Goal: Information Seeking & Learning: Find specific fact

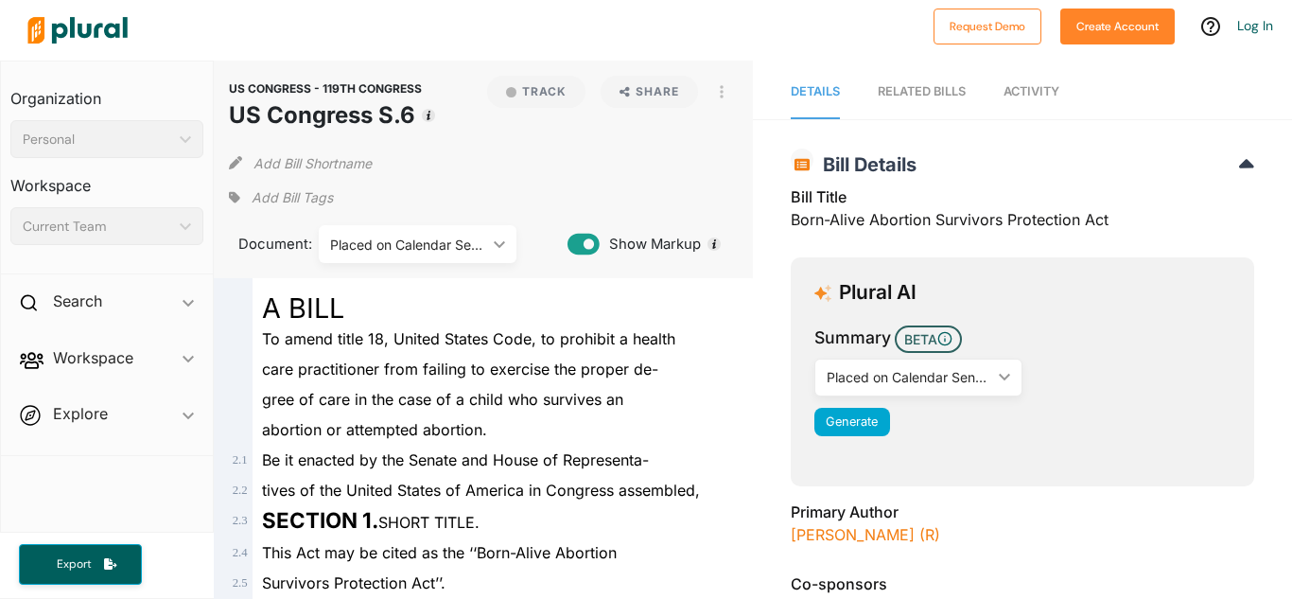
scroll to position [151, 0]
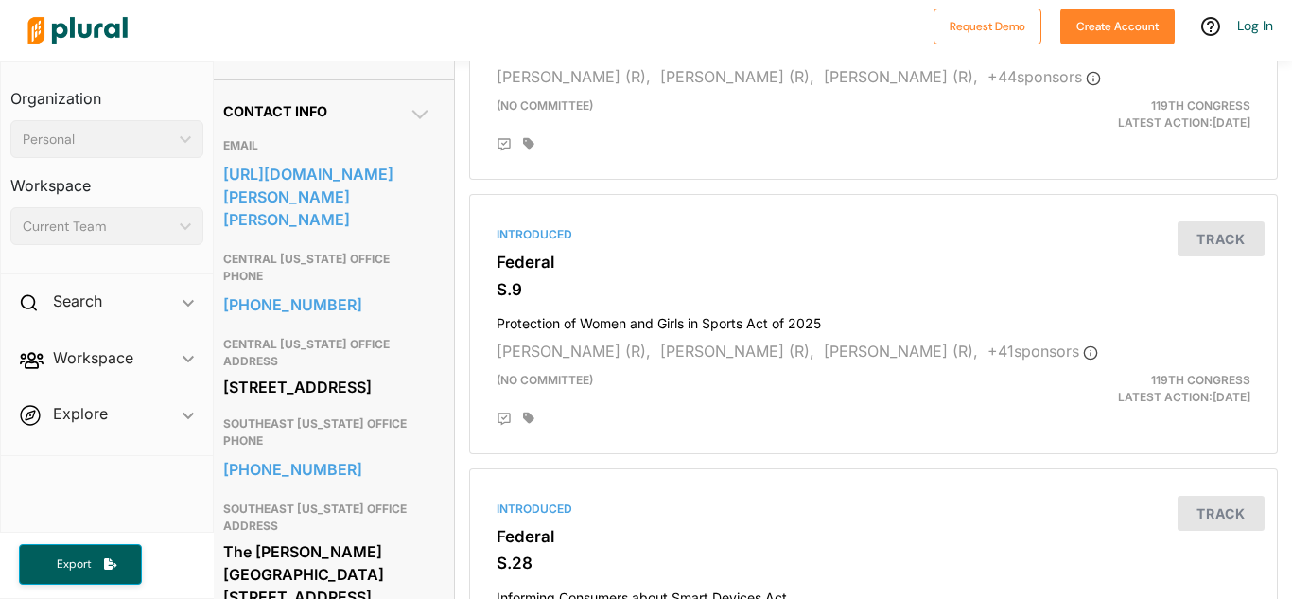
scroll to position [587, 14]
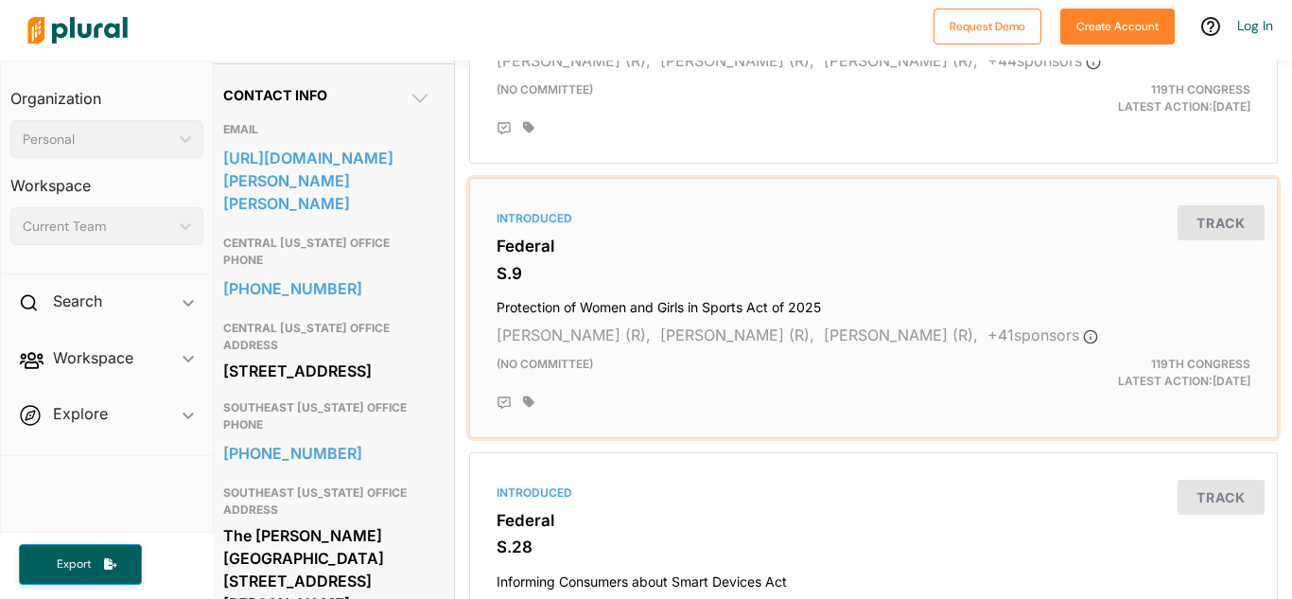
click at [649, 294] on h4 "Protection of Women and Girls in Sports Act of 2025" at bounding box center [873, 303] width 754 height 26
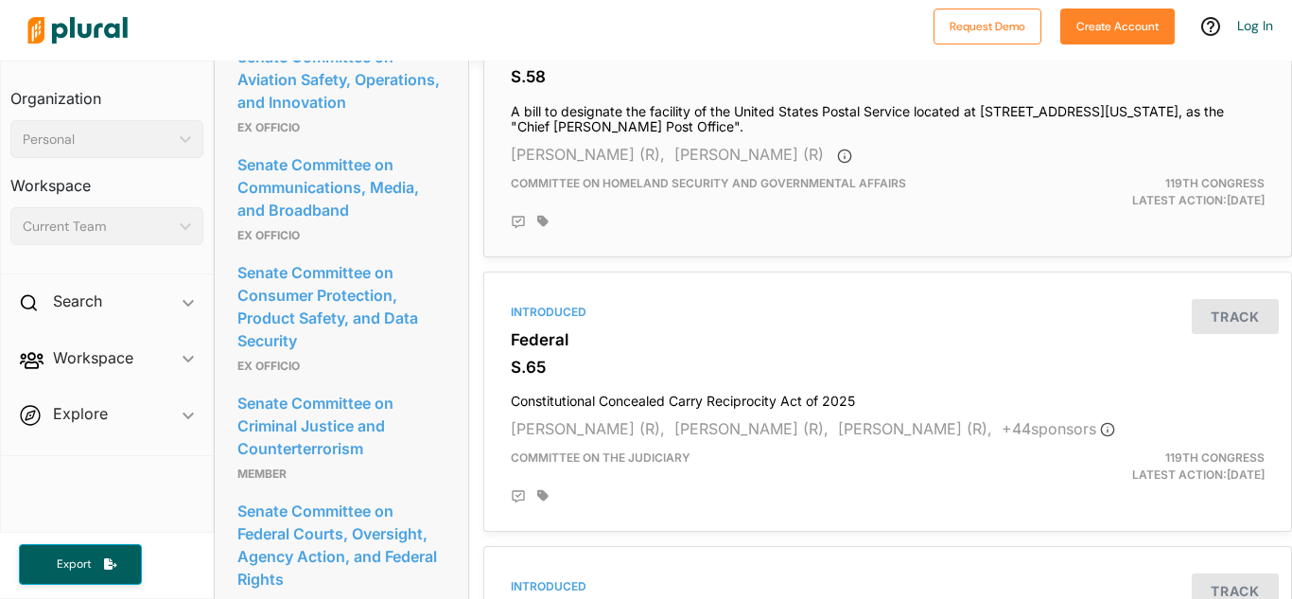
scroll to position [2452, 0]
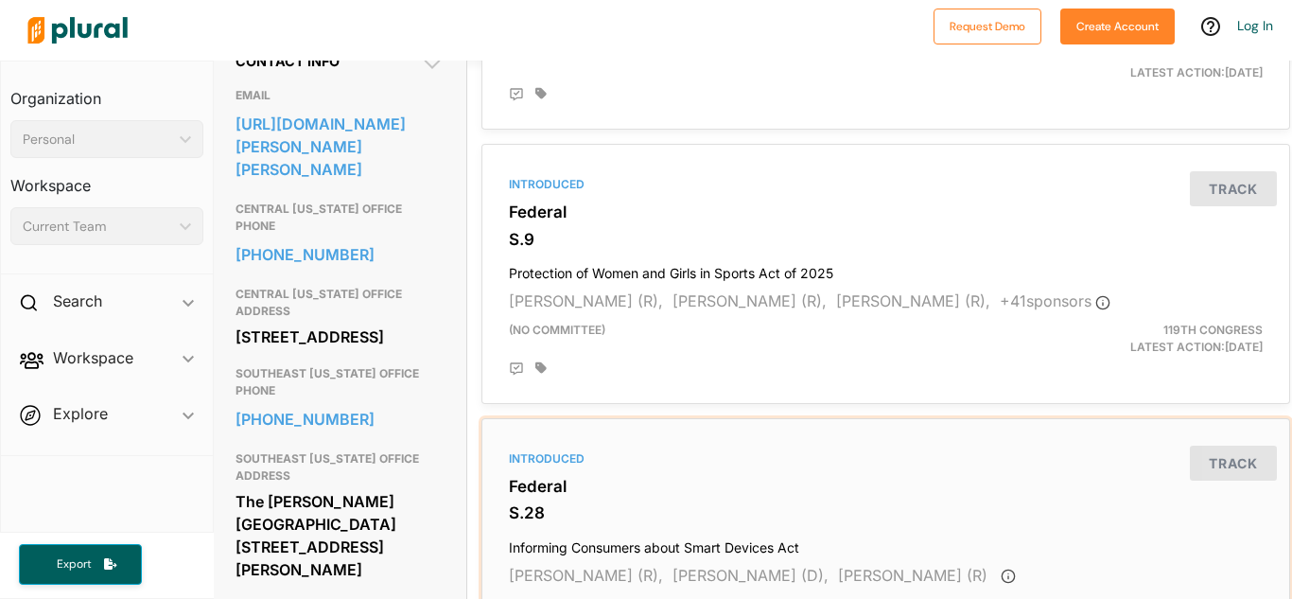
click at [672, 543] on h4 "Informing Consumers about Smart Devices Act" at bounding box center [886, 544] width 754 height 26
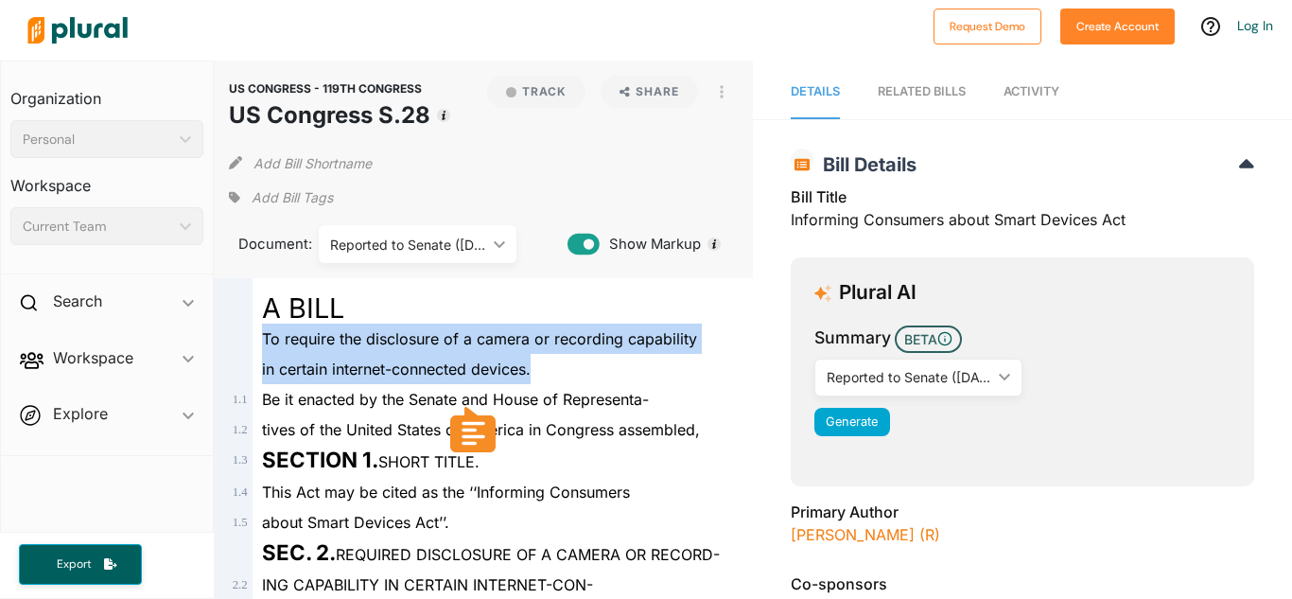
drag, startPoint x: 262, startPoint y: 338, endPoint x: 587, endPoint y: 366, distance: 326.6
click at [587, 366] on div "in certain internet-connected devices." at bounding box center [491, 369] width 479 height 30
drag, startPoint x: 538, startPoint y: 369, endPoint x: 236, endPoint y: 336, distance: 303.5
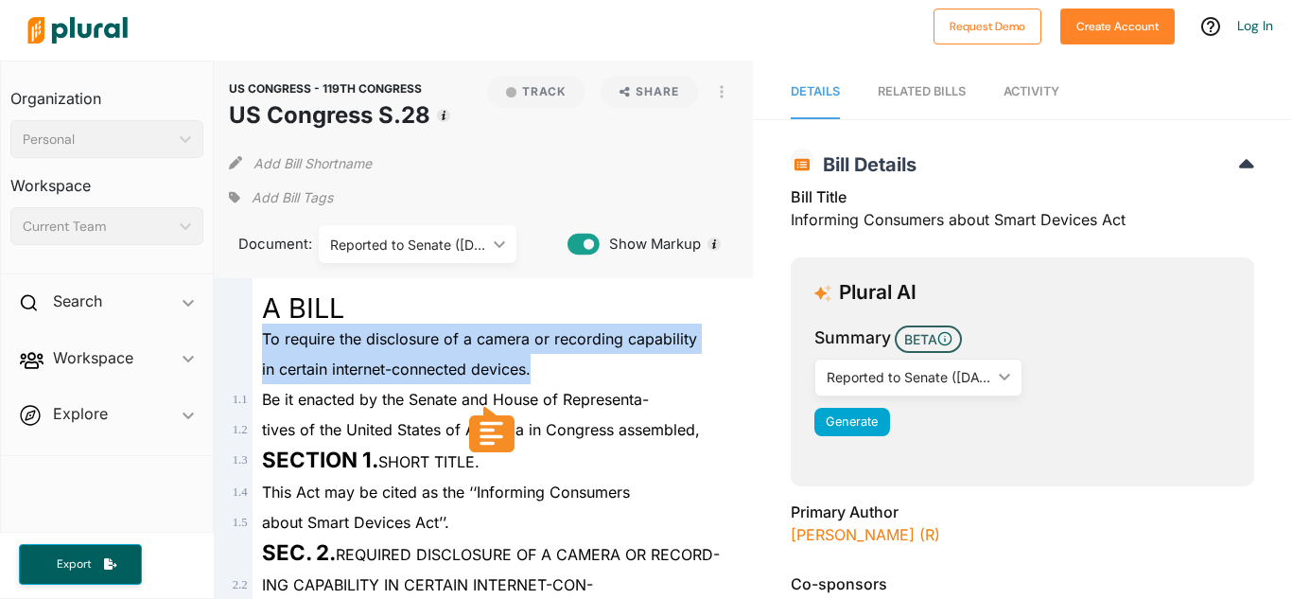
copy div "To require the disclosure of a camera or recording capability in certain intern…"
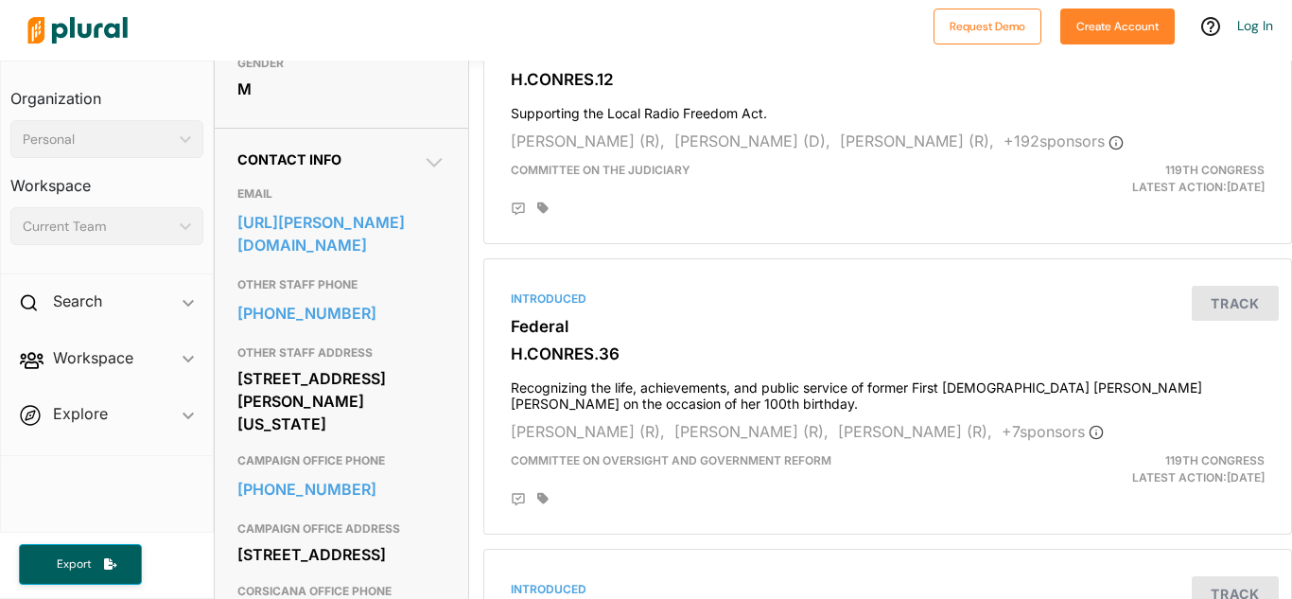
scroll to position [532, 0]
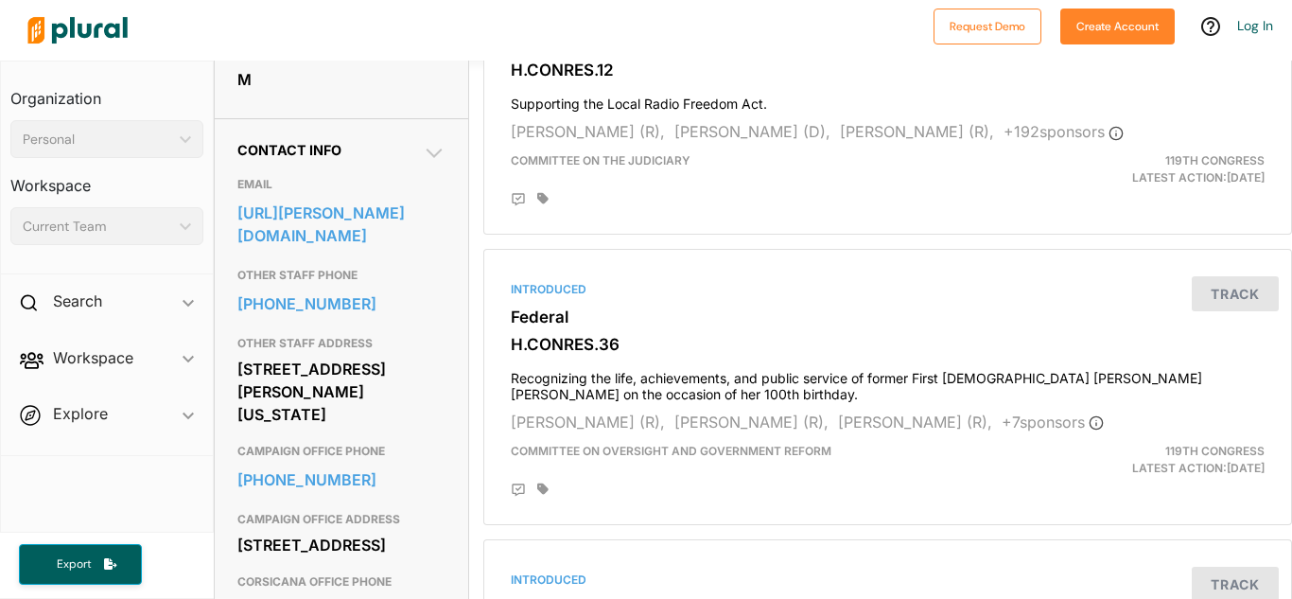
drag, startPoint x: 231, startPoint y: 359, endPoint x: 405, endPoint y: 431, distance: 188.3
copy div "1721 Longworth House Office Building Washington, DC 20515"
